Goal: Navigation & Orientation: Find specific page/section

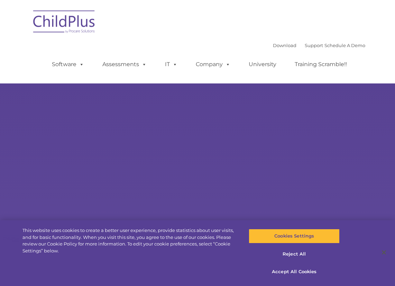
type input ""
select select "MEDIUM"
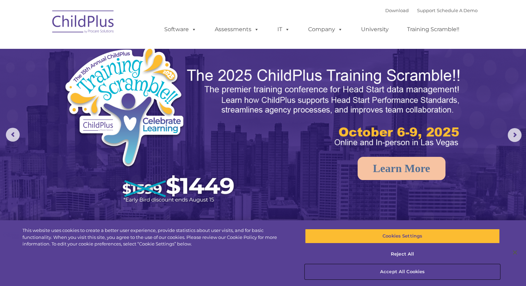
click at [395, 270] on button "Accept All Cookies" at bounding box center [402, 271] width 195 height 15
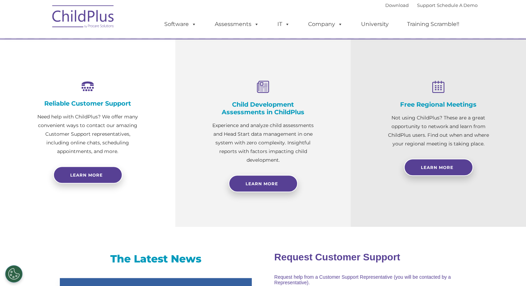
scroll to position [230, 0]
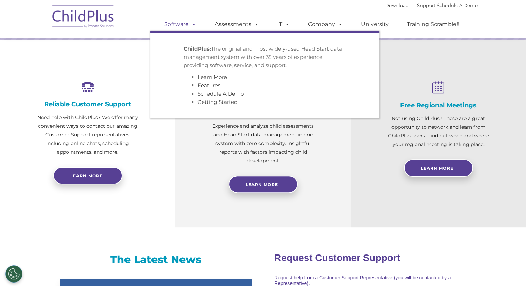
click at [180, 25] on link "Software" at bounding box center [180, 24] width 46 height 14
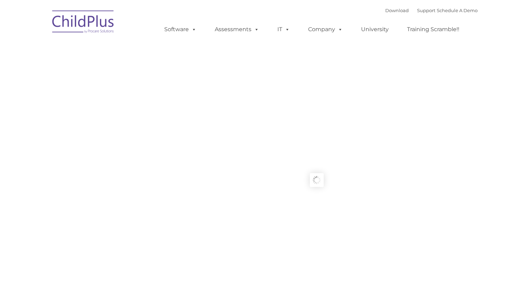
type input ""
